Goal: Task Accomplishment & Management: Manage account settings

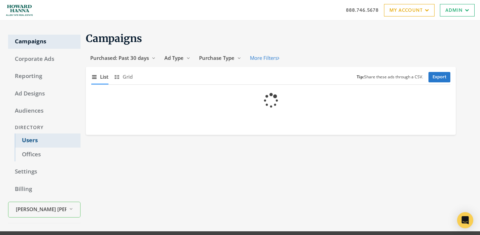
click at [48, 138] on link "Users" at bounding box center [48, 141] width 66 height 14
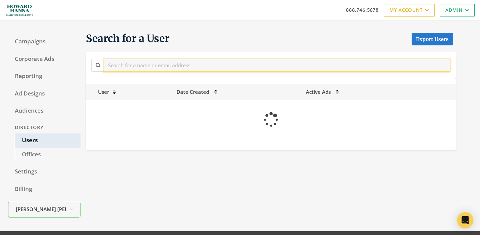
click at [183, 65] on input "text" at bounding box center [277, 65] width 346 height 12
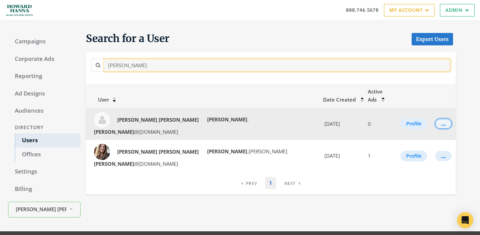
type input "janet phillips"
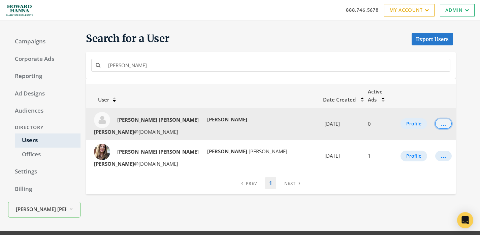
click at [435, 119] on button "..." at bounding box center [443, 124] width 16 height 10
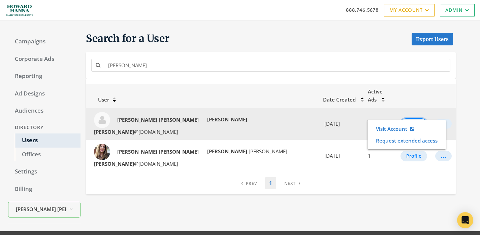
click at [412, 118] on button "Profile" at bounding box center [413, 123] width 27 height 11
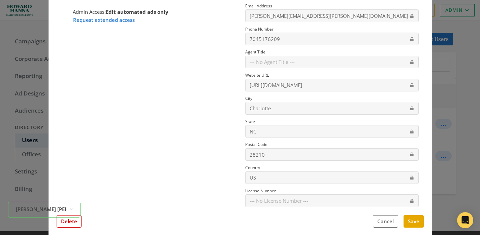
scroll to position [89, 0]
click at [76, 224] on button "Delete" at bounding box center [69, 222] width 25 height 12
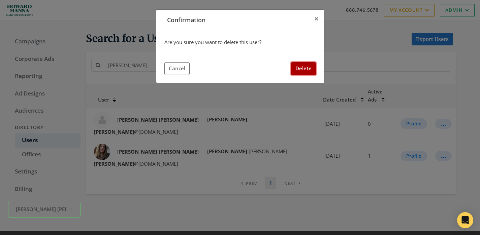
click at [307, 67] on button "Delete" at bounding box center [303, 68] width 25 height 12
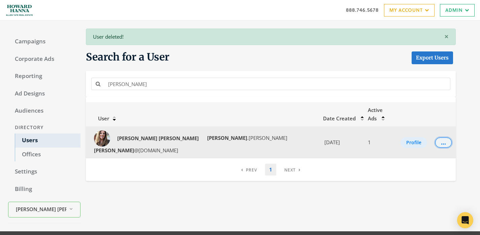
click at [441, 142] on div "..." at bounding box center [443, 142] width 5 height 1
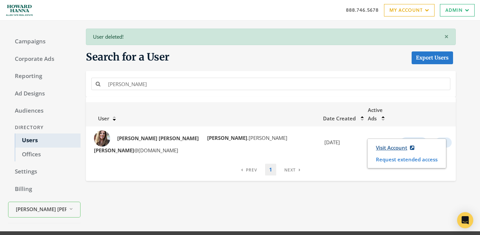
click at [400, 150] on link "Visit Account" at bounding box center [394, 148] width 47 height 12
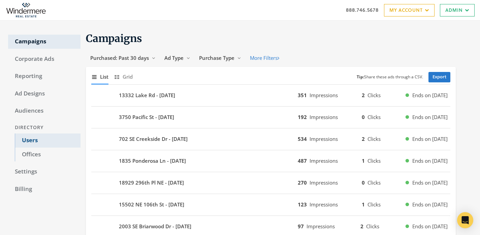
click at [68, 144] on link "Users" at bounding box center [48, 141] width 66 height 14
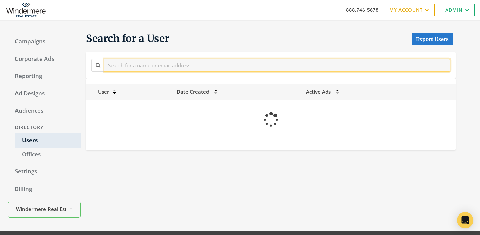
click at [201, 60] on input "text" at bounding box center [277, 65] width 346 height 12
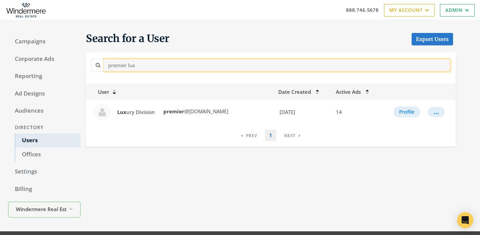
type input "premier lux"
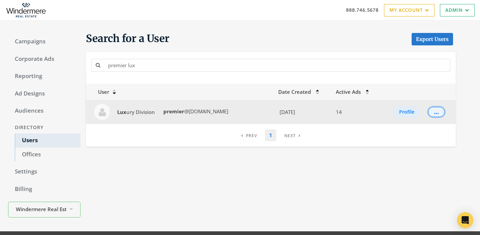
click at [438, 112] on div "..." at bounding box center [436, 112] width 5 height 1
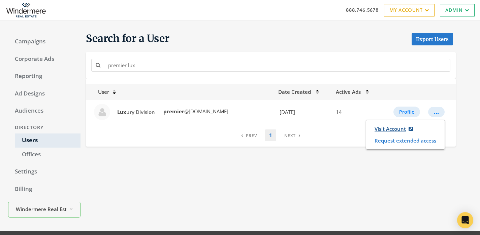
click at [393, 131] on link "Visit Account" at bounding box center [393, 129] width 47 height 12
